Goal: Task Accomplishment & Management: Manage account settings

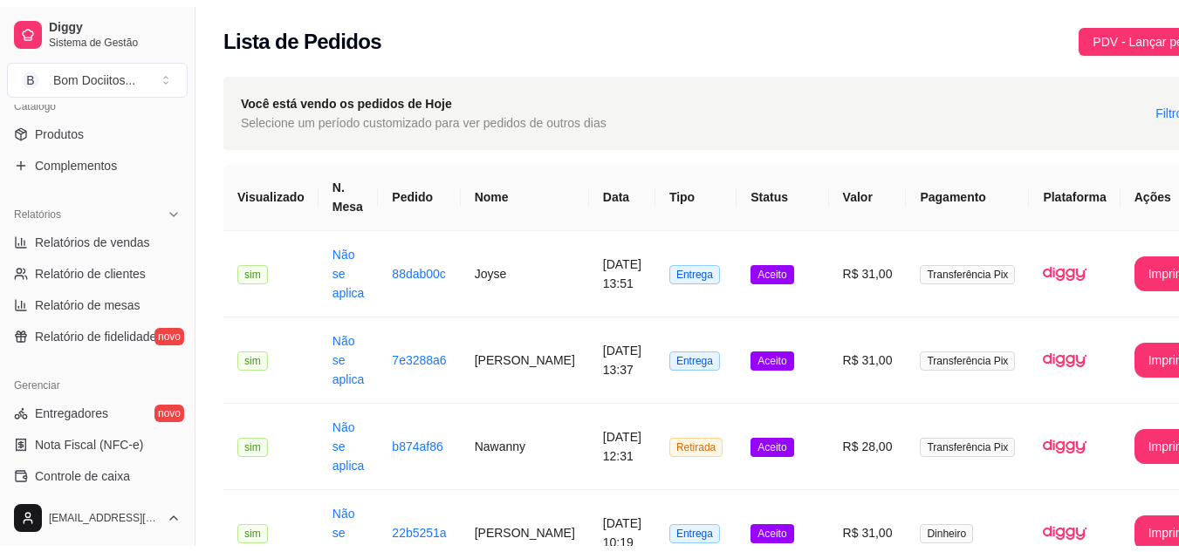
scroll to position [449, 0]
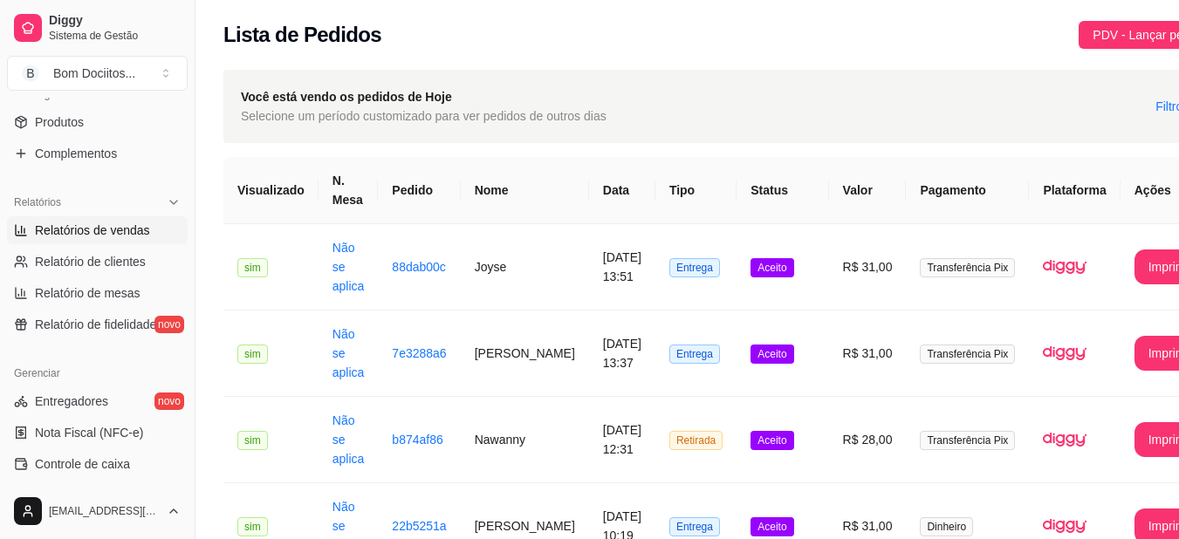
click at [142, 227] on span "Relatórios de vendas" at bounding box center [92, 230] width 115 height 17
select select "ALL"
select select "0"
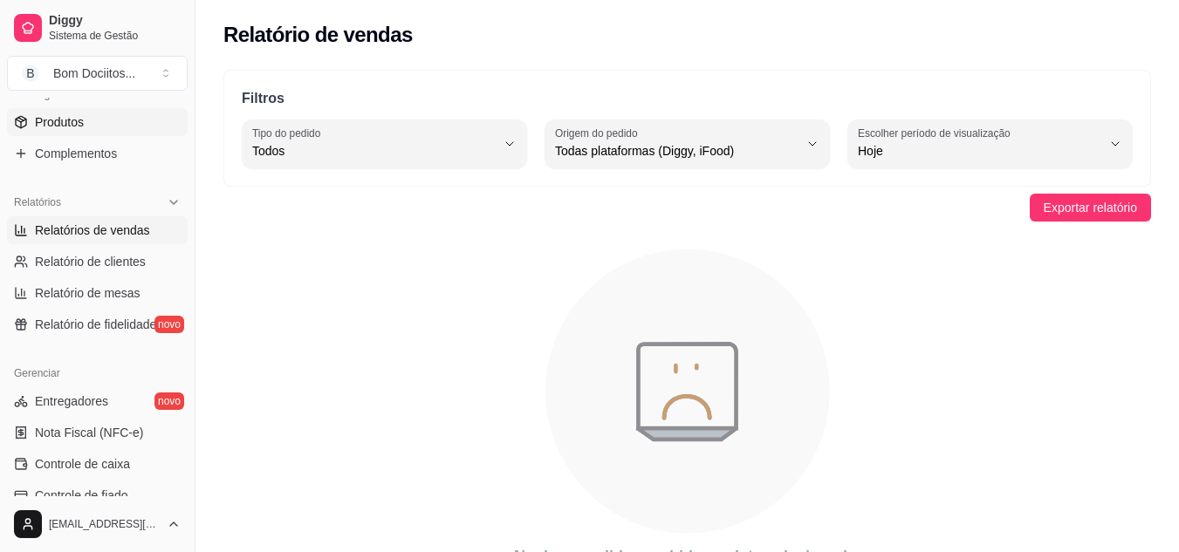
click at [100, 120] on link "Produtos" at bounding box center [97, 122] width 181 height 28
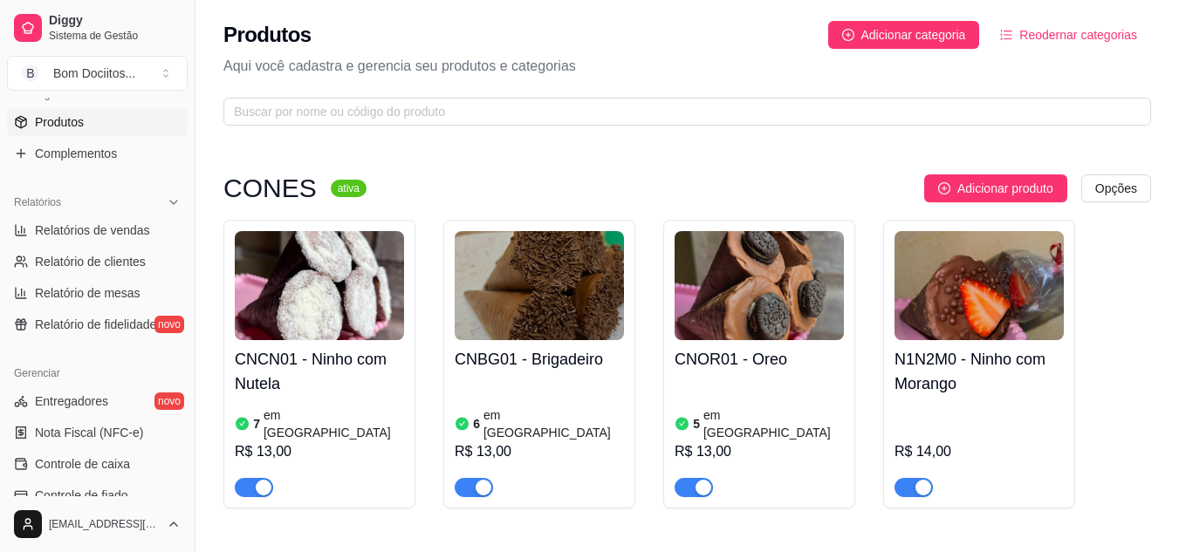
click at [977, 390] on h4 "N1N2M0 - Ninho com Morango" at bounding box center [978, 371] width 169 height 49
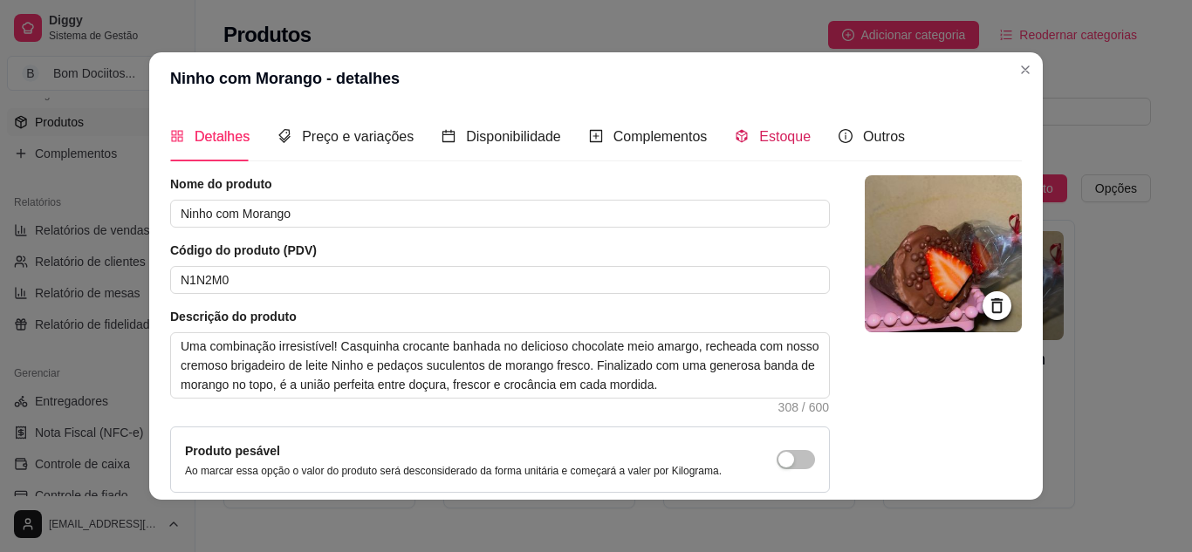
click at [759, 133] on span "Estoque" at bounding box center [784, 136] width 51 height 15
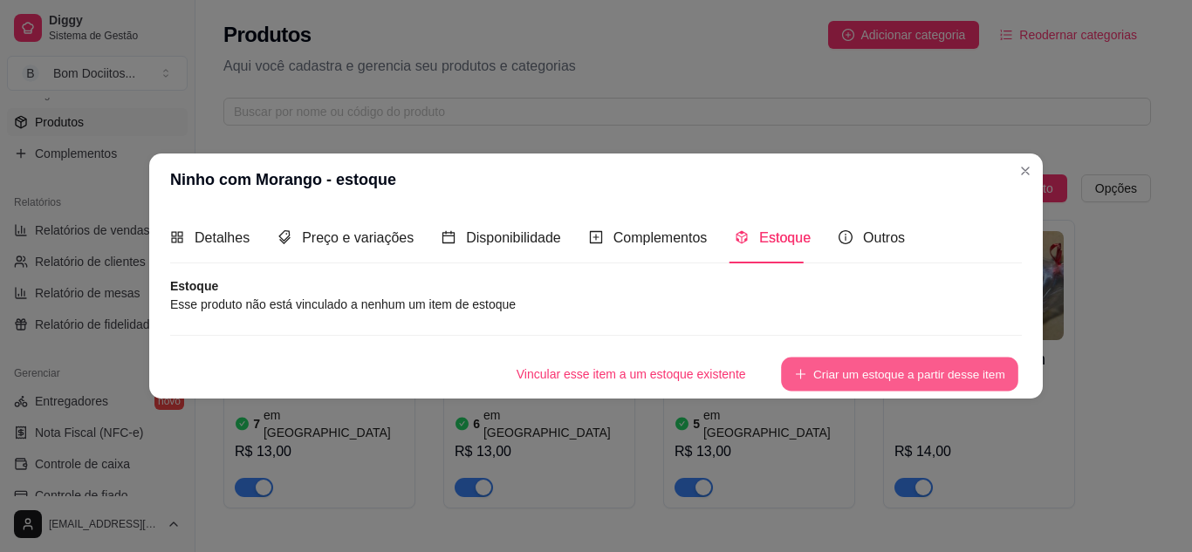
click at [858, 379] on button "Criar um estoque a partir desse item" at bounding box center [899, 374] width 237 height 34
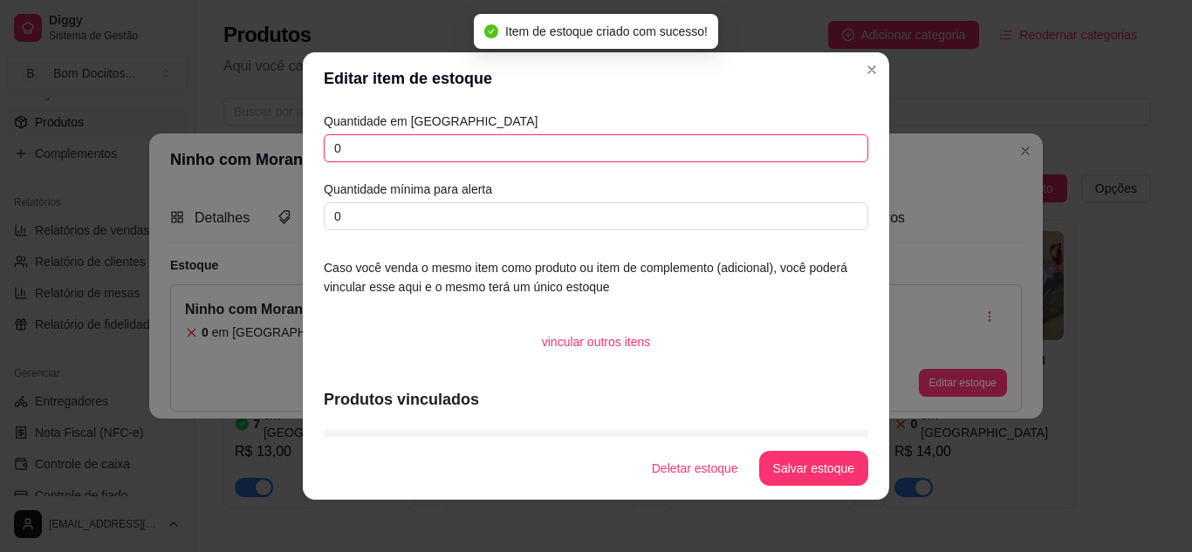
click at [612, 151] on input "0" at bounding box center [596, 148] width 544 height 28
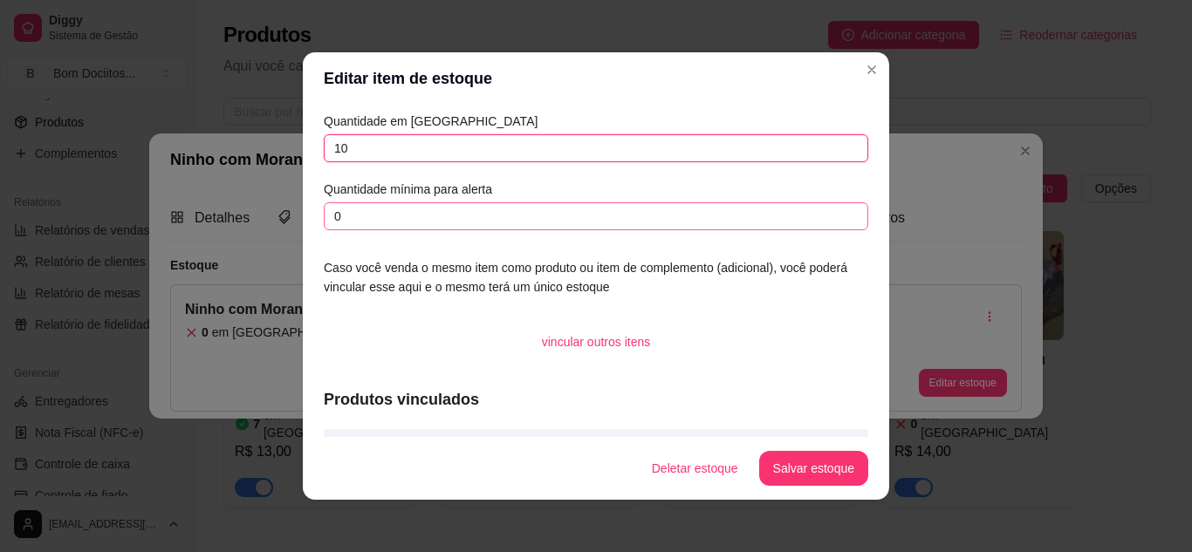
type input "10"
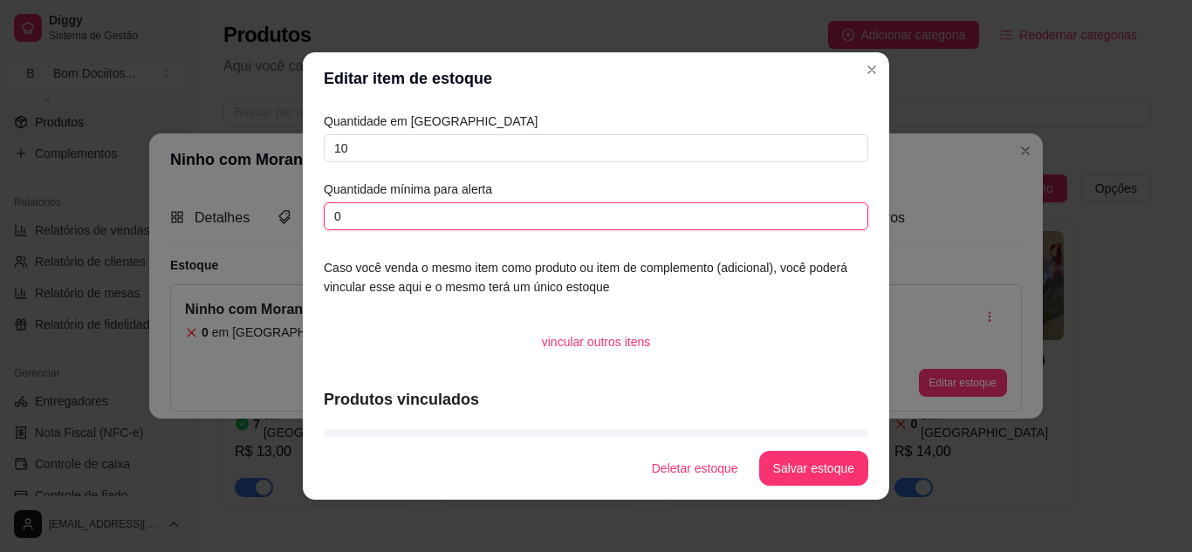
click at [616, 212] on input "0" at bounding box center [596, 216] width 544 height 28
type input "0"
type input "2"
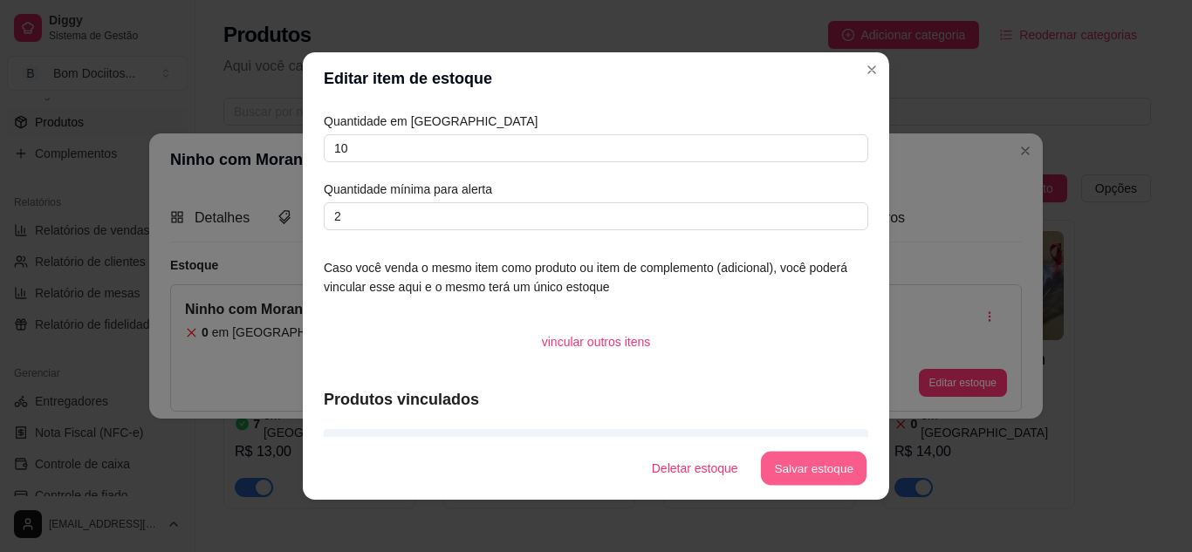
click at [798, 471] on button "Salvar estoque" at bounding box center [813, 469] width 106 height 34
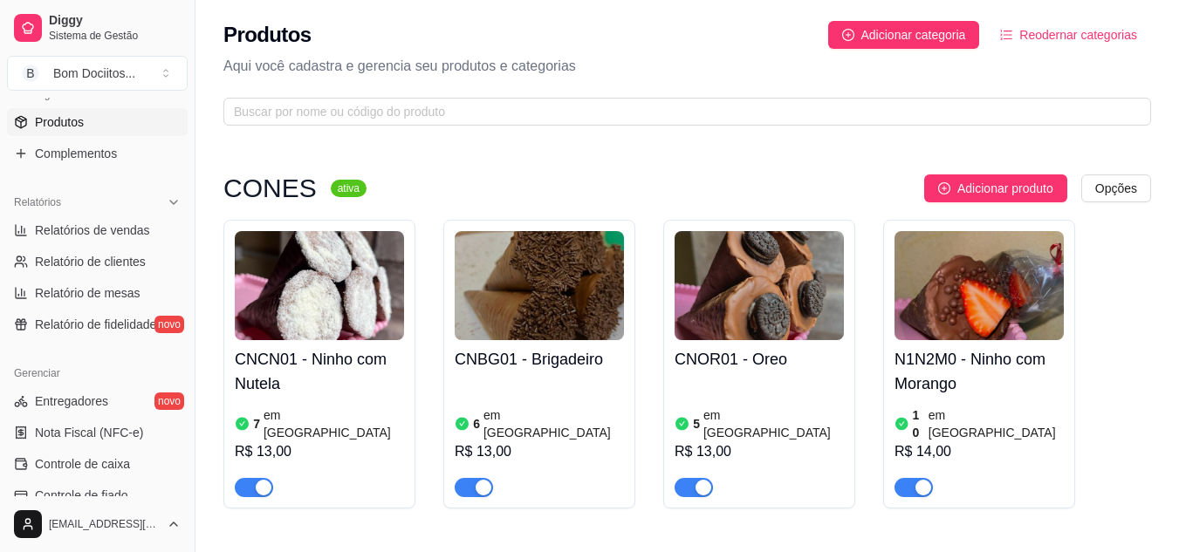
click at [916, 480] on div "button" at bounding box center [923, 488] width 16 height 16
click at [917, 478] on span "button" at bounding box center [913, 487] width 38 height 19
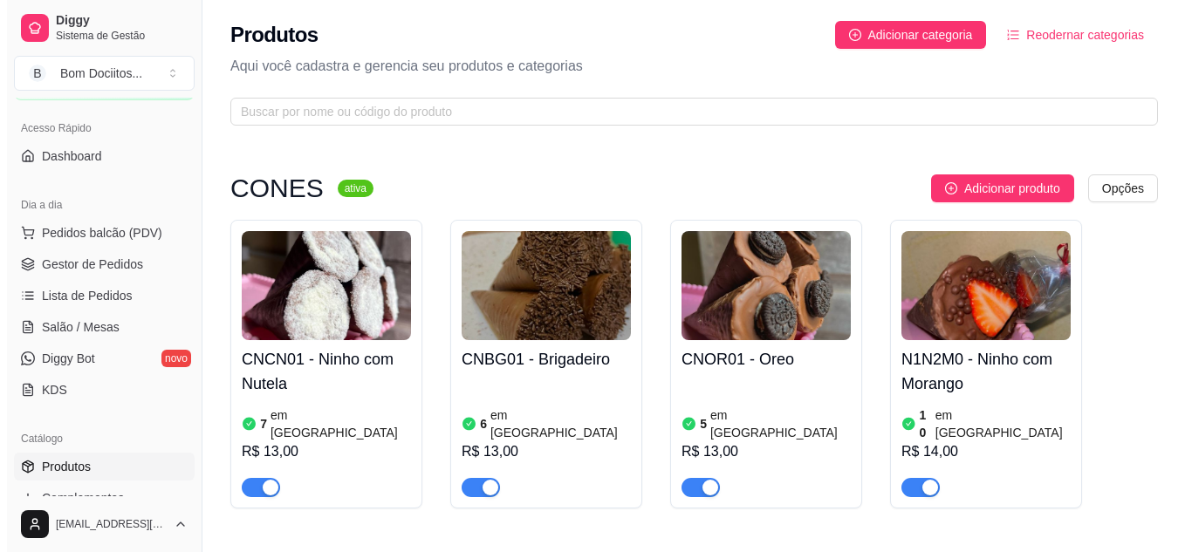
scroll to position [89, 0]
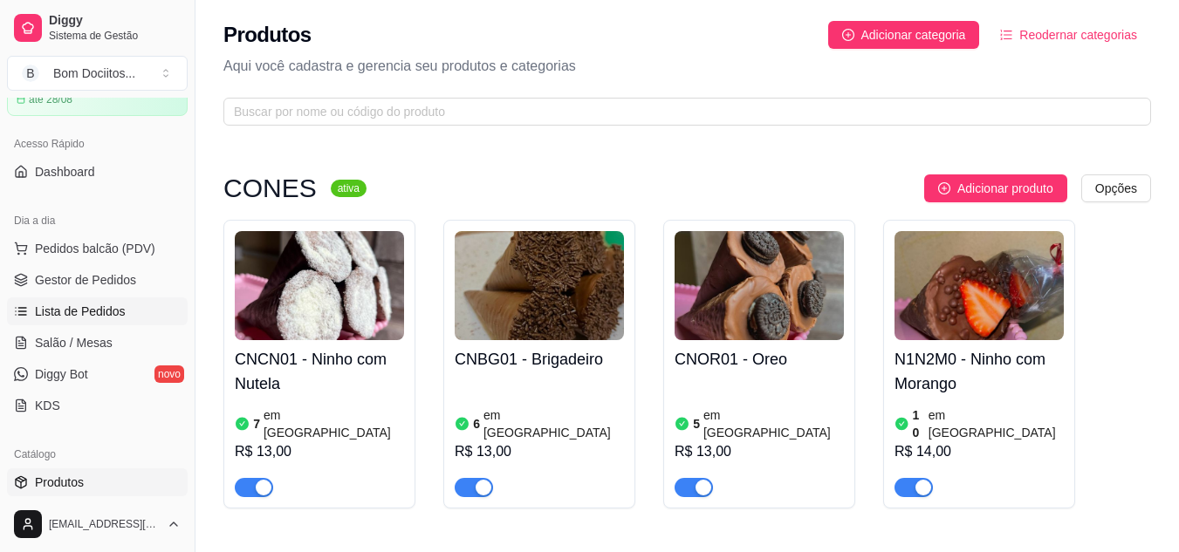
click at [134, 309] on link "Lista de Pedidos" at bounding box center [97, 312] width 181 height 28
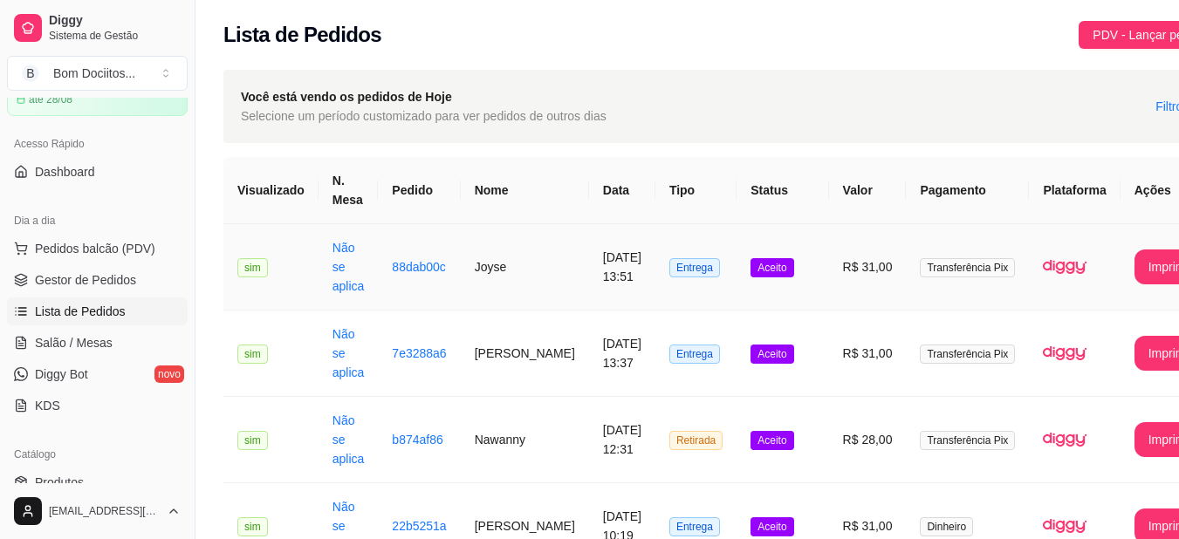
click at [784, 256] on td "Aceito" at bounding box center [782, 267] width 92 height 86
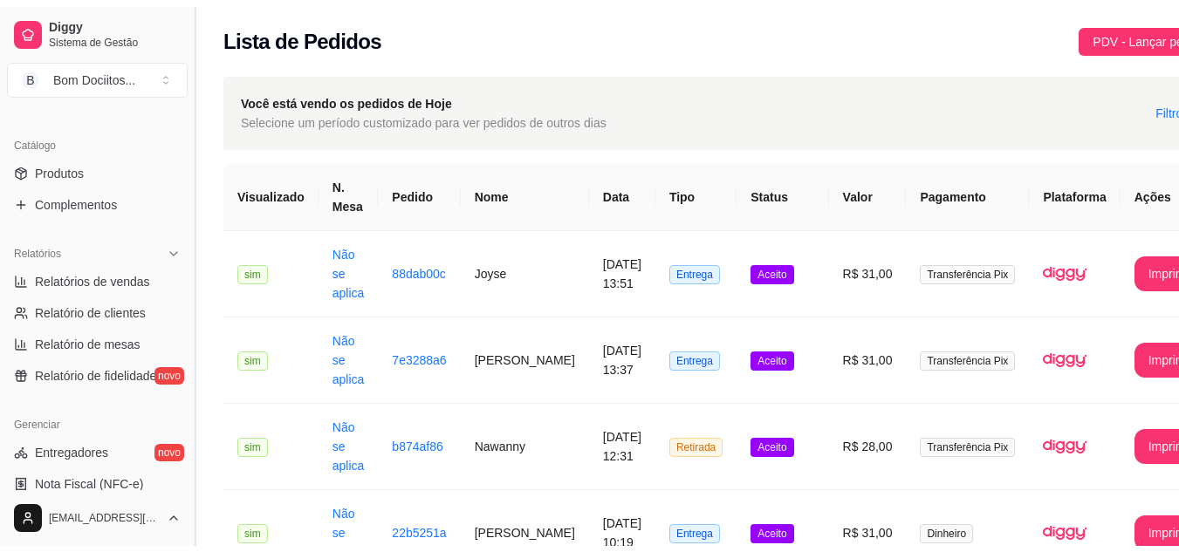
scroll to position [402, 0]
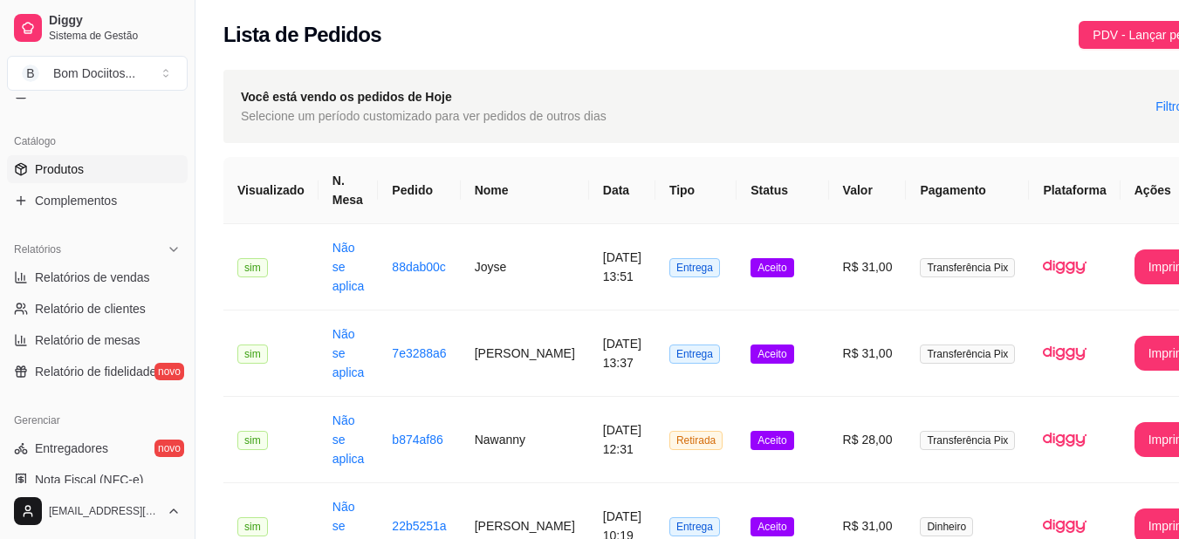
click at [124, 170] on link "Produtos" at bounding box center [97, 169] width 181 height 28
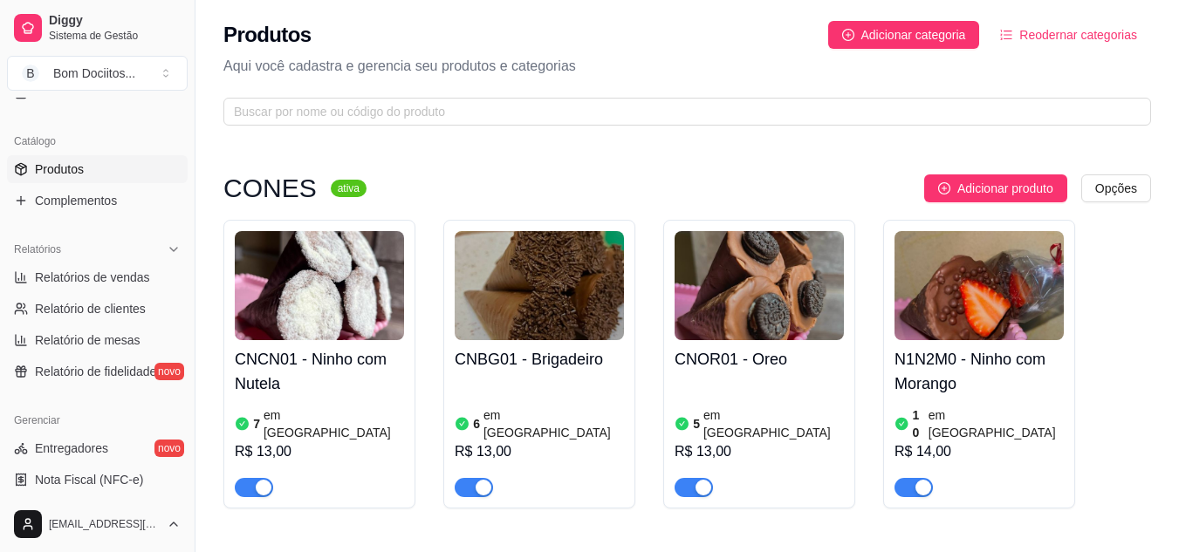
click at [928, 480] on div "button" at bounding box center [923, 488] width 16 height 16
click at [967, 378] on h4 "N1N2M0 - Ninho com Morango" at bounding box center [978, 371] width 169 height 49
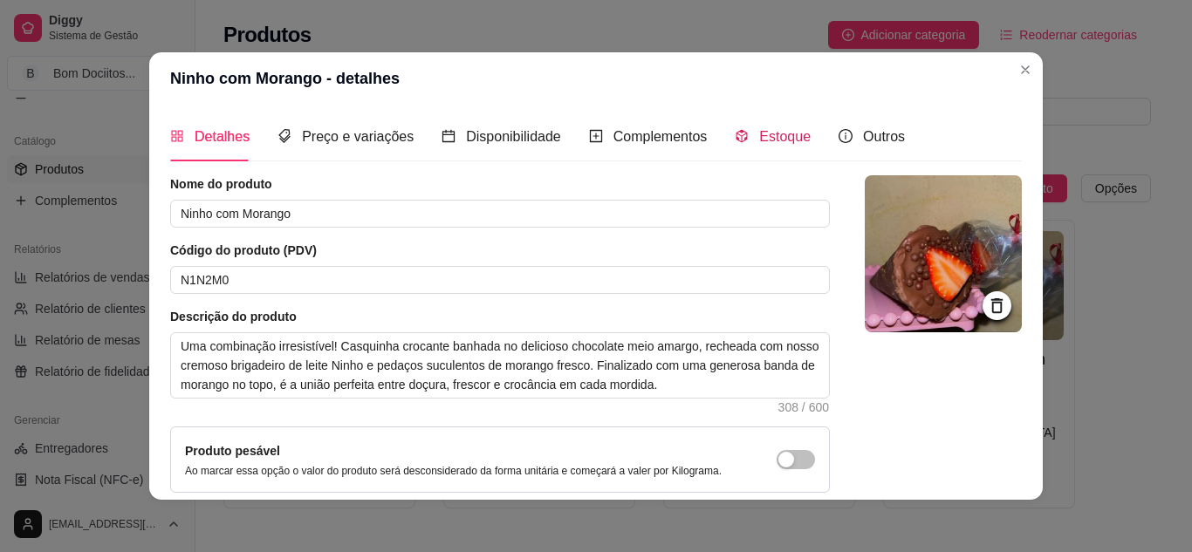
click at [759, 136] on span "Estoque" at bounding box center [784, 136] width 51 height 15
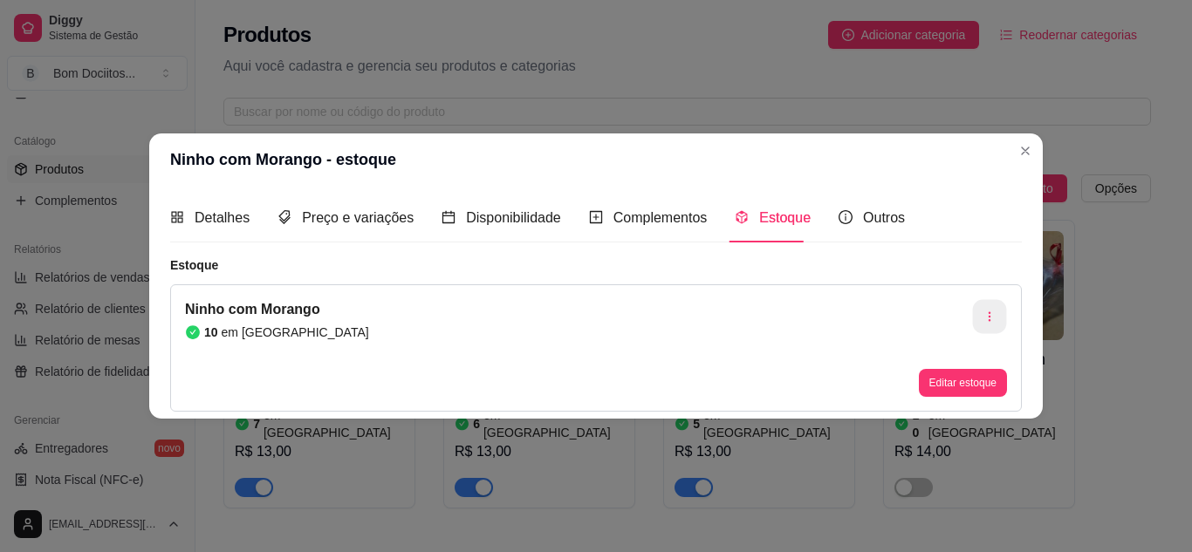
click at [991, 315] on icon "button" at bounding box center [989, 317] width 12 height 12
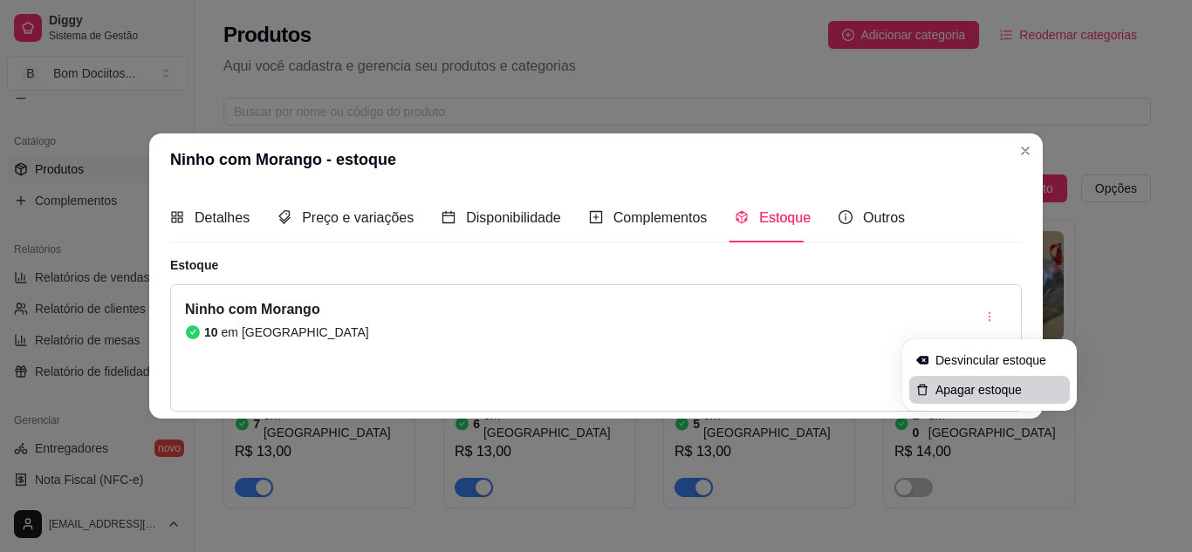
click at [988, 394] on span "Apagar estoque" at bounding box center [998, 389] width 127 height 17
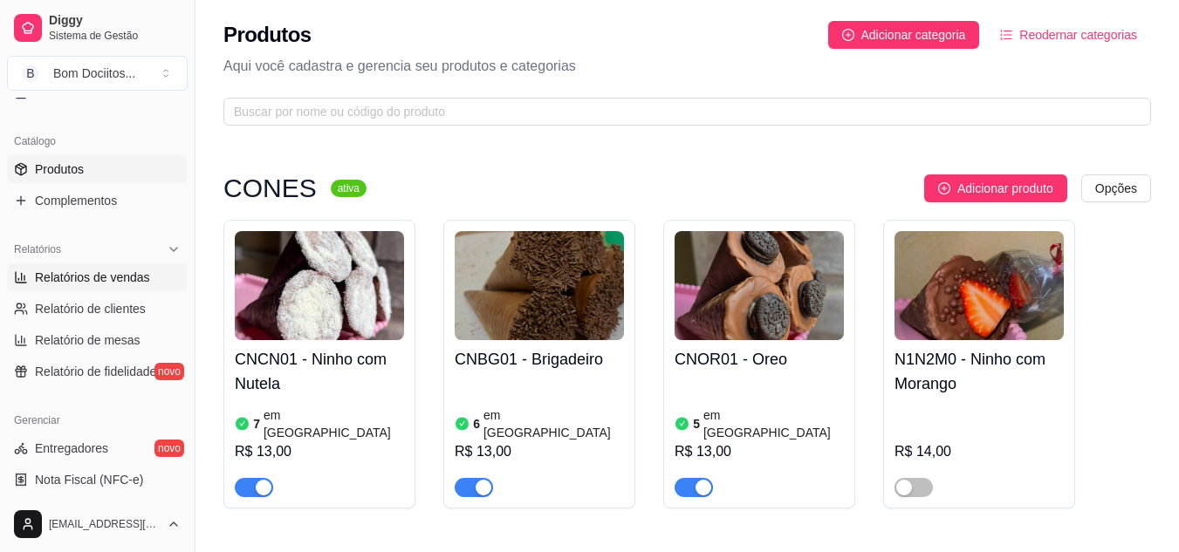
click at [127, 275] on span "Relatórios de vendas" at bounding box center [92, 277] width 115 height 17
select select "ALL"
select select "0"
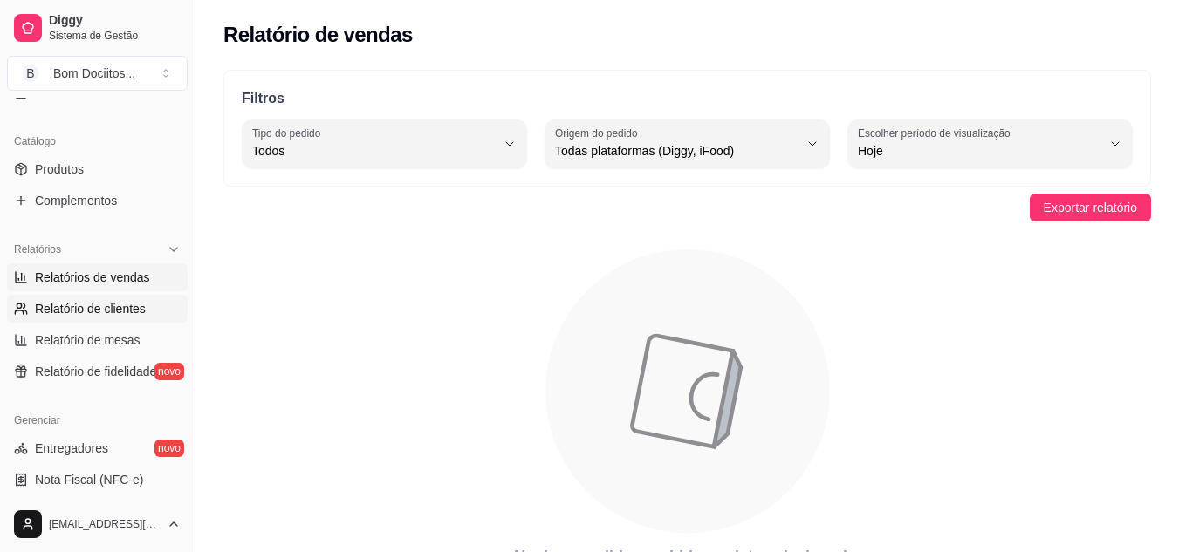
click at [143, 306] on span "Relatório de clientes" at bounding box center [90, 308] width 111 height 17
select select "30"
select select "HIGHEST_TOTAL_SPENT_WITH_ORDERS"
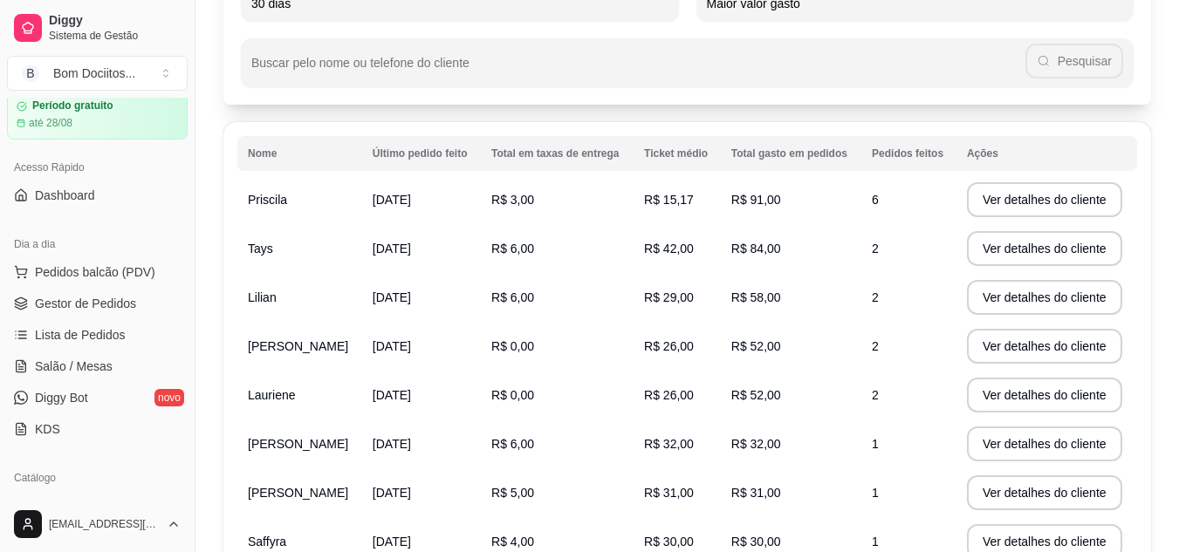
scroll to position [89, 0]
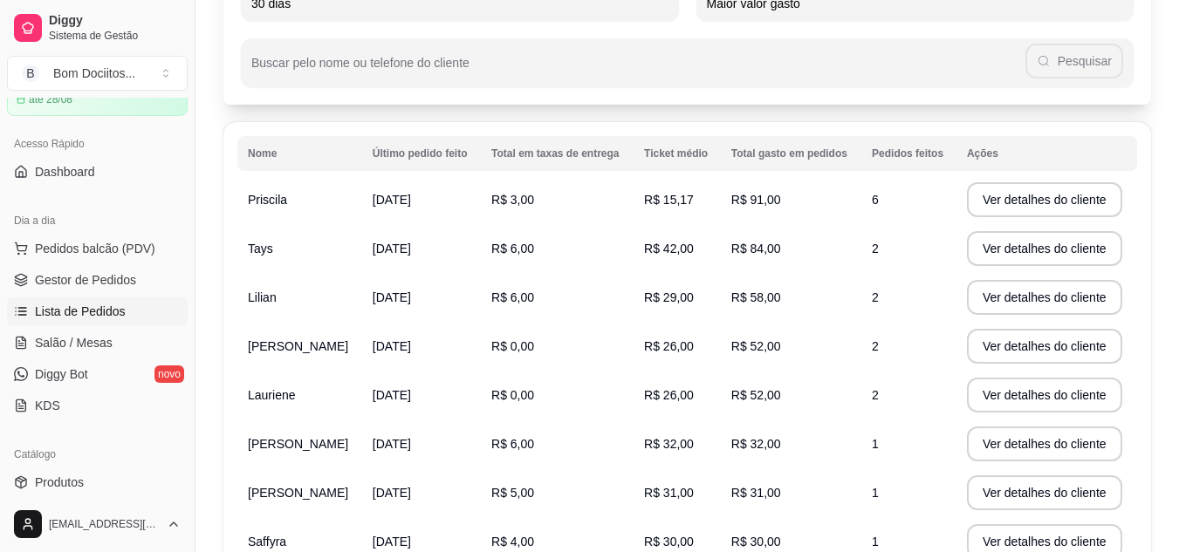
click at [135, 304] on link "Lista de Pedidos" at bounding box center [97, 312] width 181 height 28
